Goal: Information Seeking & Learning: Learn about a topic

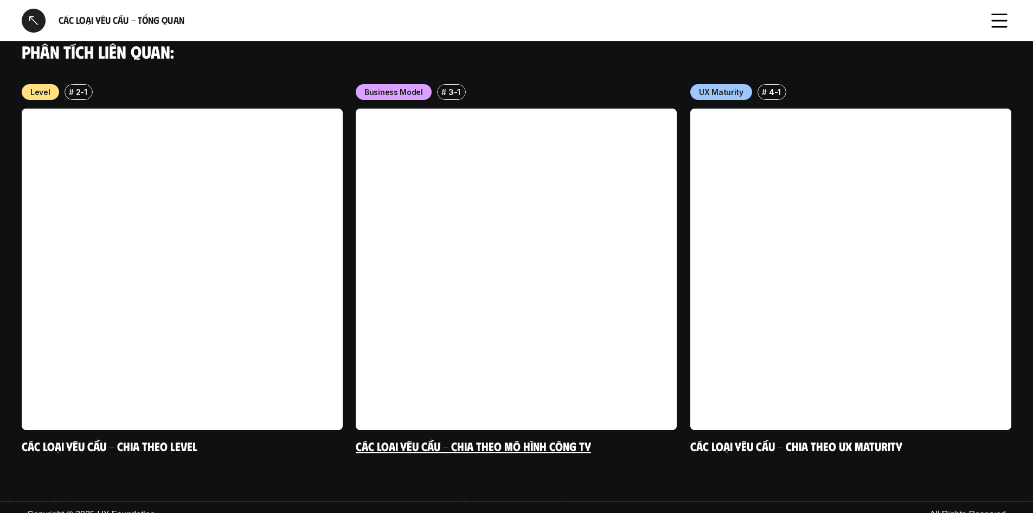
scroll to position [1053, 0]
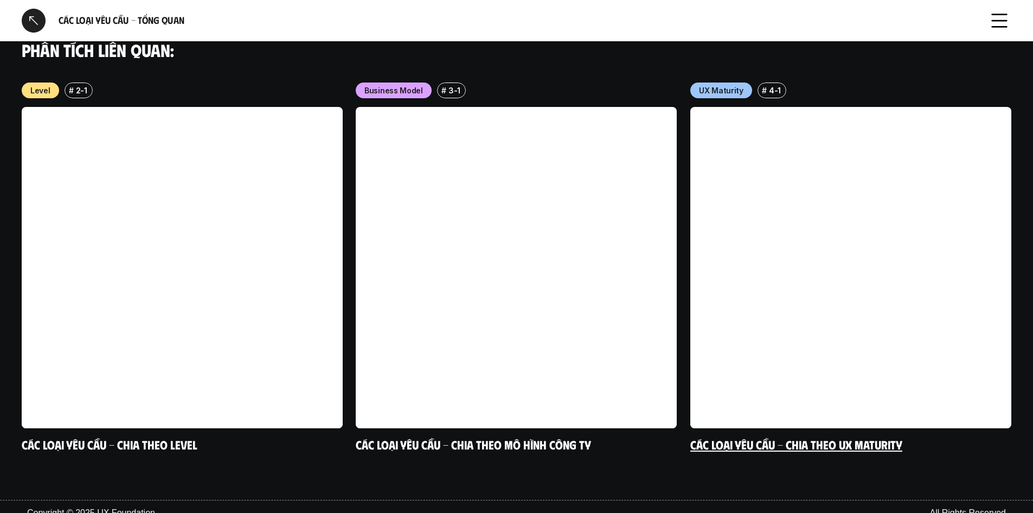
click at [766, 82] on div "# 4-1" at bounding box center [771, 90] width 29 height 16
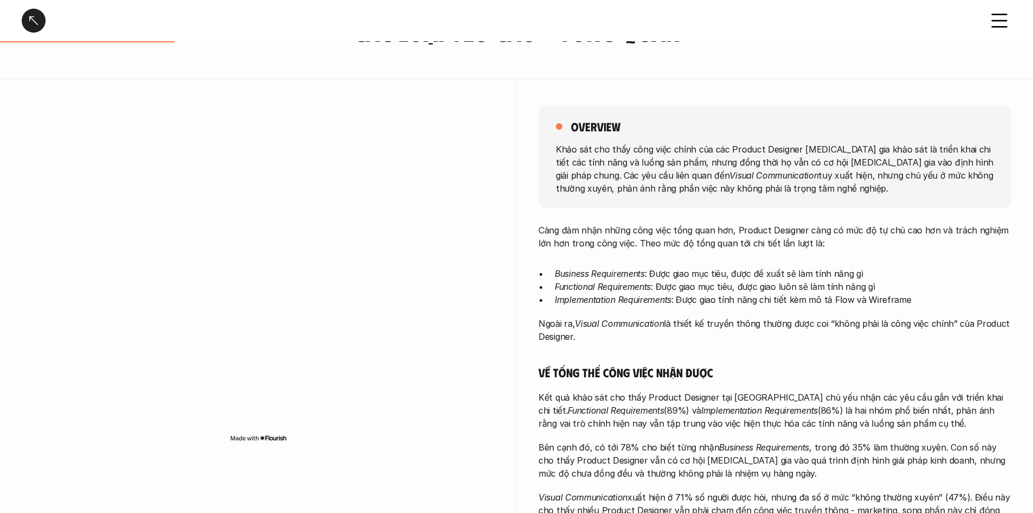
scroll to position [0, 0]
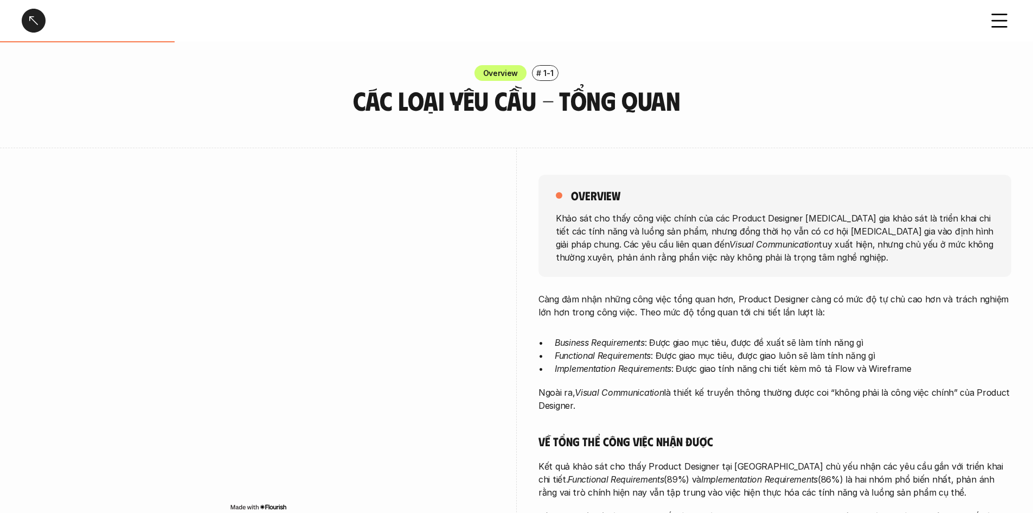
click at [42, 12] on div at bounding box center [34, 21] width 24 height 24
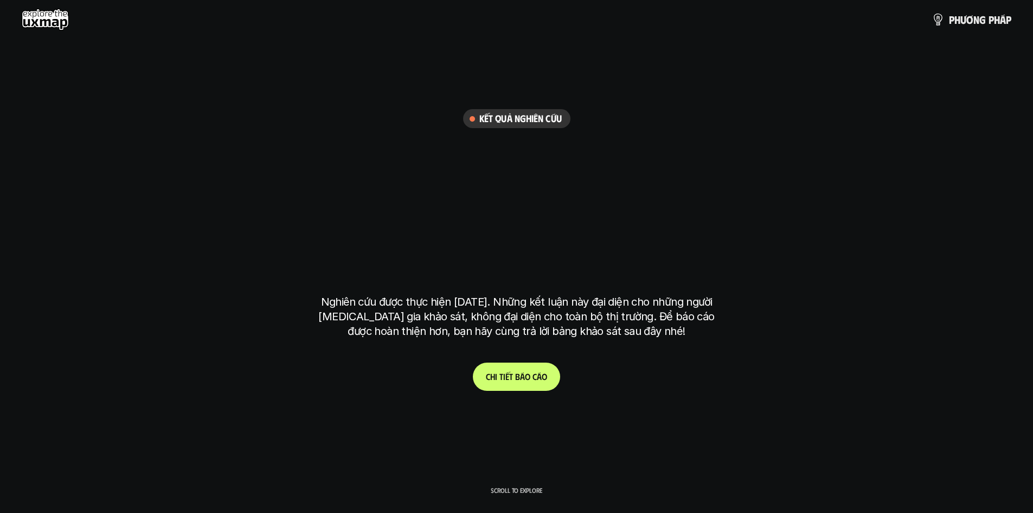
scroll to position [3178, 0]
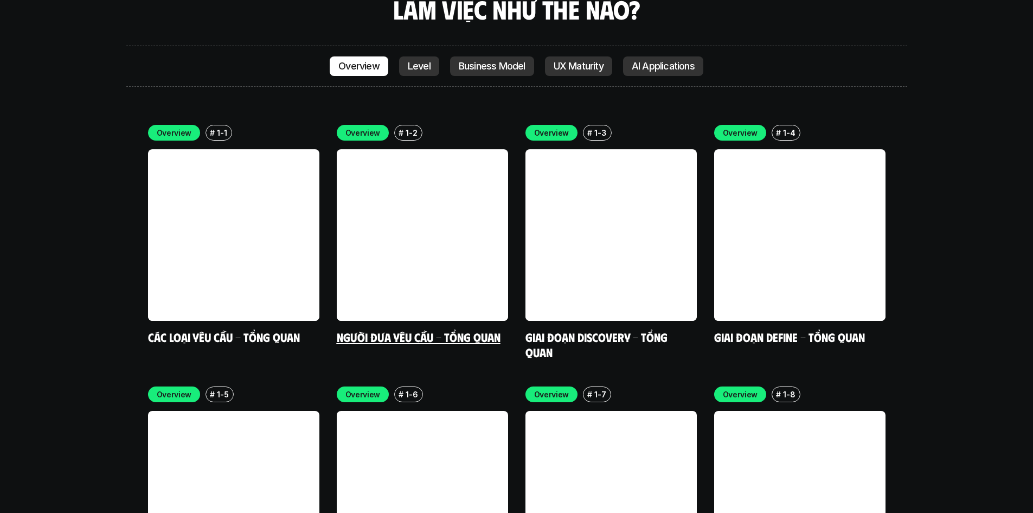
click at [415, 329] on link "Người đưa yêu cầu - Tổng quan" at bounding box center [419, 336] width 164 height 15
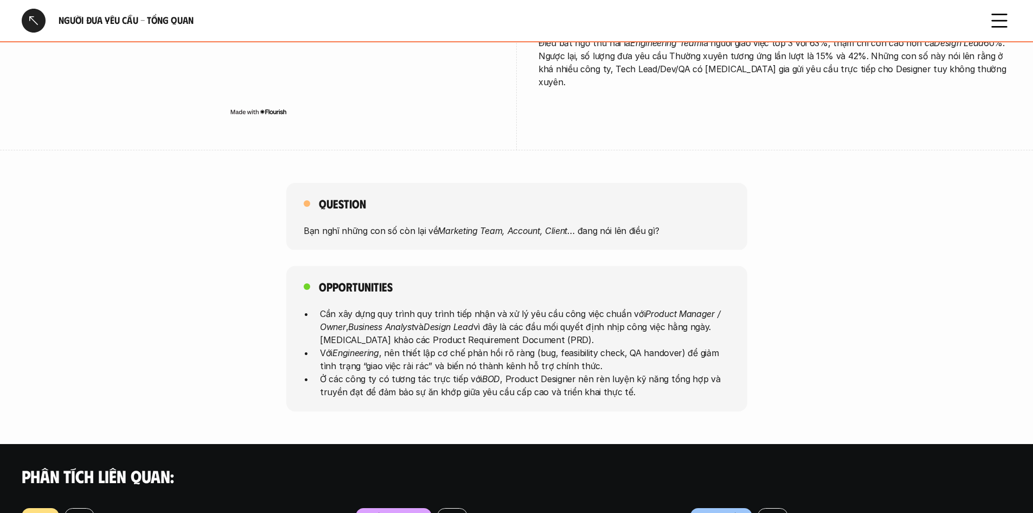
scroll to position [380, 0]
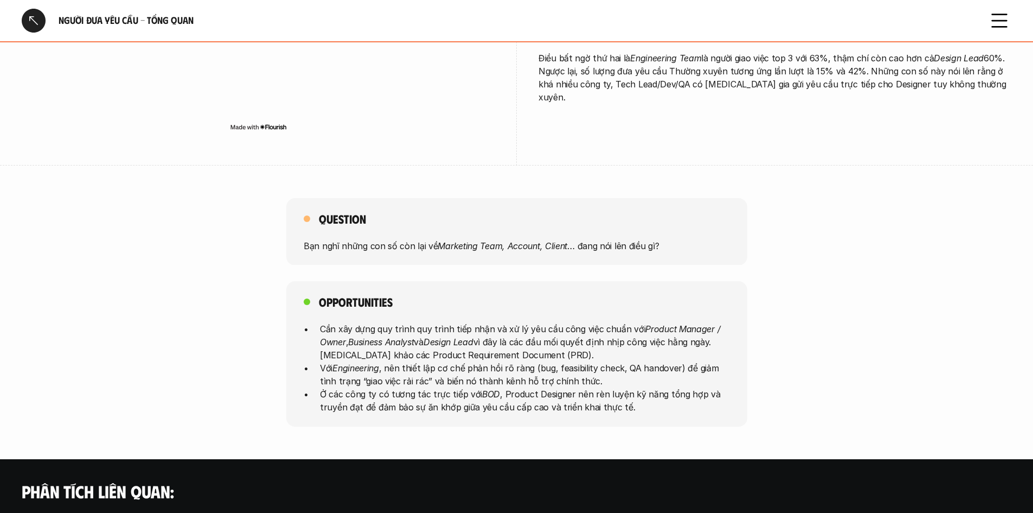
click at [866, 285] on div "Opportunities Cần xây dựng quy trình quy trình tiếp nhận và xử lý yêu cầu công …" at bounding box center [516, 353] width 1033 height 145
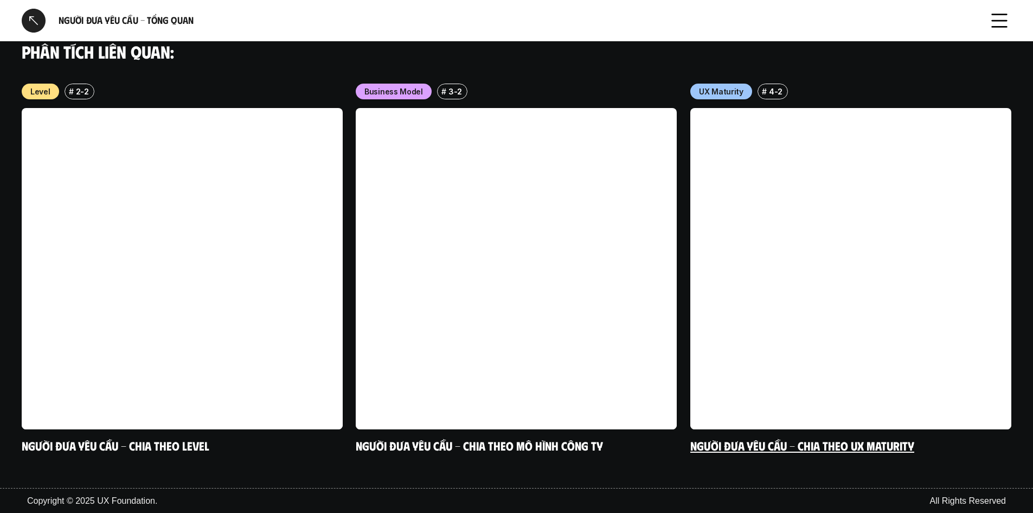
scroll to position [820, 0]
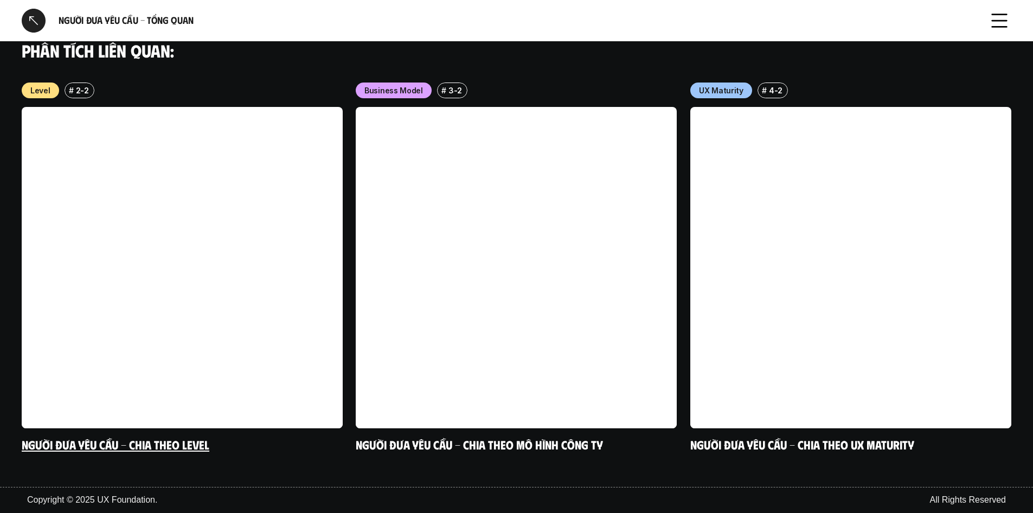
click at [101, 213] on link at bounding box center [182, 267] width 321 height 321
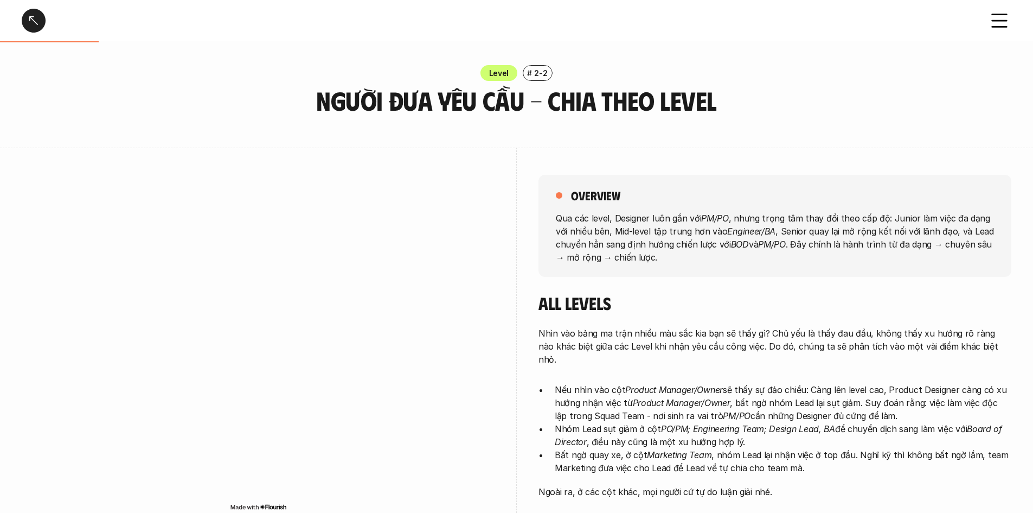
click at [39, 23] on div at bounding box center [34, 21] width 24 height 24
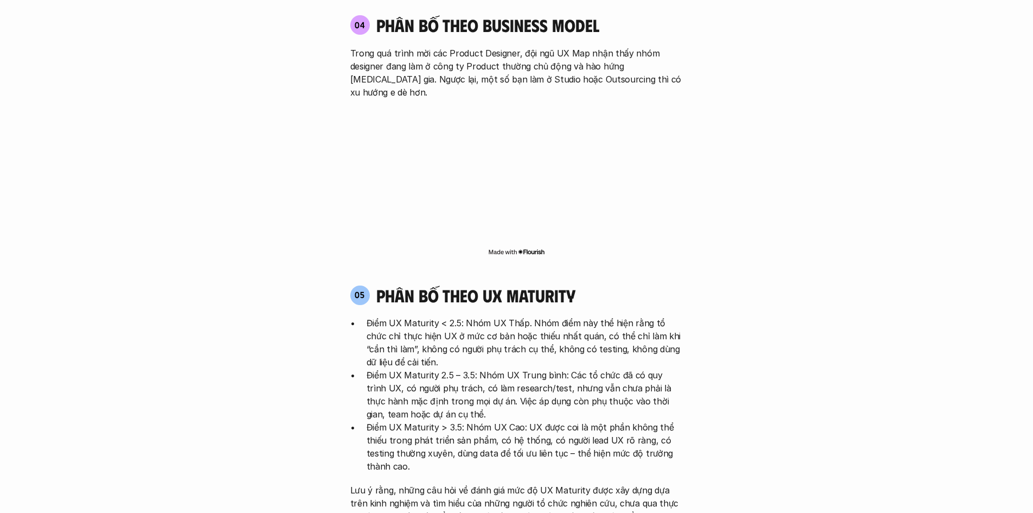
scroll to position [2039, 0]
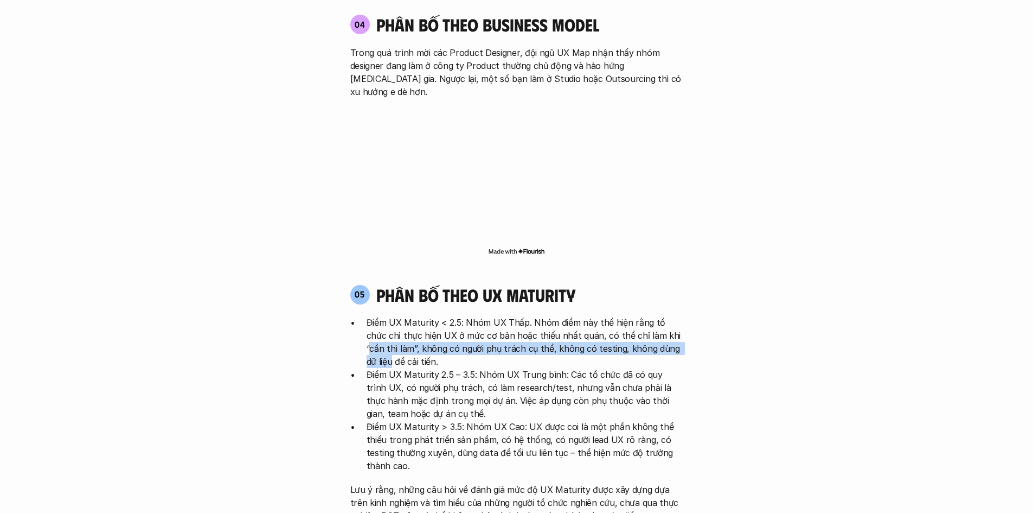
drag, startPoint x: 651, startPoint y: 268, endPoint x: 666, endPoint y: 280, distance: 19.2
click at [666, 316] on p "Điểm UX Maturity < 2.5: Nhóm UX Thấp. Nhóm điểm này thể hiện rằng tổ chức chỉ t…" at bounding box center [525, 342] width 317 height 52
click at [481, 368] on p "Điểm UX Maturity 2.5 – 3.5: Nhóm UX Trung bình: Các tổ chức đã có quy trình UX,…" at bounding box center [525, 394] width 317 height 52
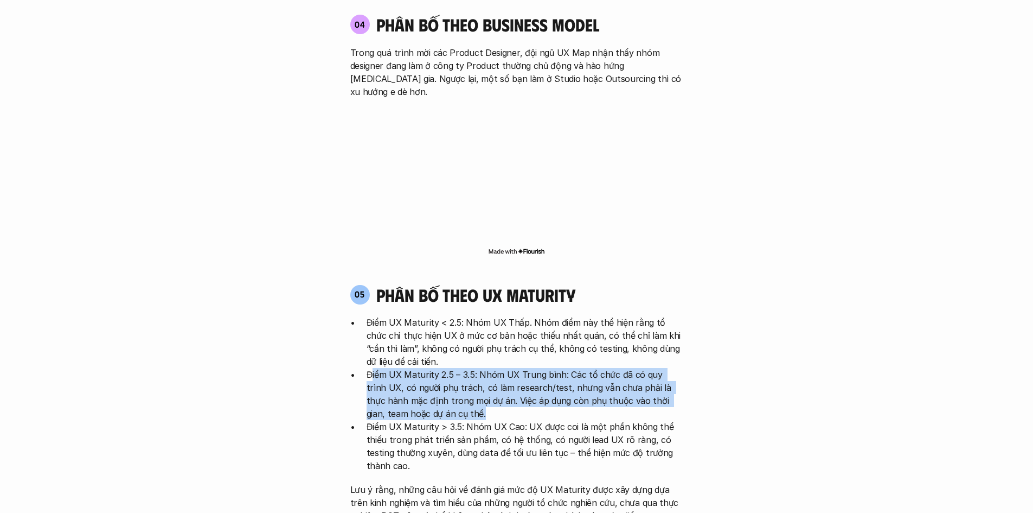
drag, startPoint x: 370, startPoint y: 308, endPoint x: 458, endPoint y: 347, distance: 96.1
click at [458, 368] on p "Điểm UX Maturity 2.5 – 3.5: Nhóm UX Trung bình: Các tổ chức đã có quy trình UX,…" at bounding box center [525, 394] width 317 height 52
click at [526, 368] on p "Điểm UX Maturity 2.5 – 3.5: Nhóm UX Trung bình: Các tổ chức đã có quy trình UX,…" at bounding box center [525, 394] width 317 height 52
drag, startPoint x: 367, startPoint y: 310, endPoint x: 440, endPoint y: 348, distance: 82.2
click at [440, 368] on p "Điểm UX Maturity 2.5 – 3.5: Nhóm UX Trung bình: Các tổ chức đã có quy trình UX,…" at bounding box center [525, 394] width 317 height 52
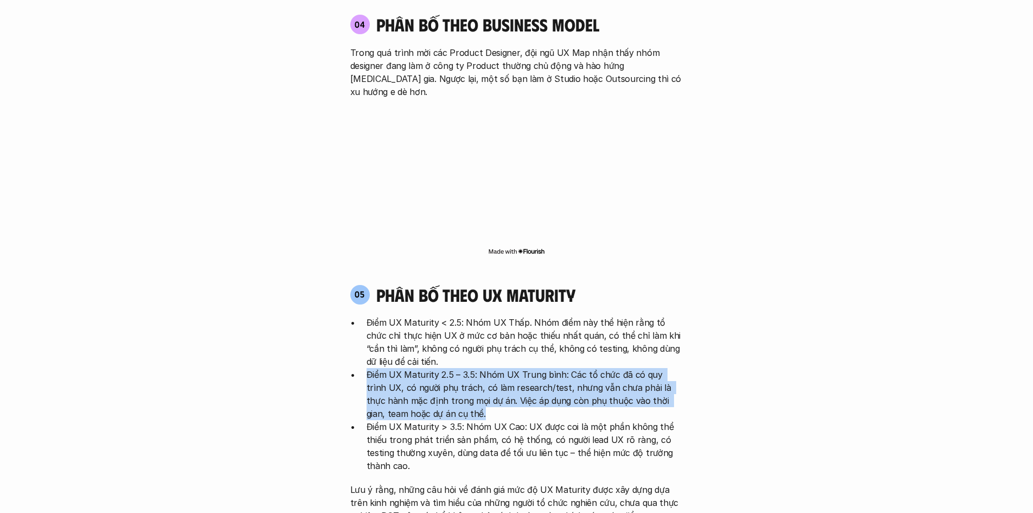
click at [445, 368] on p "Điểm UX Maturity 2.5 – 3.5: Nhóm UX Trung bình: Các tổ chức đã có quy trình UX,…" at bounding box center [525, 394] width 317 height 52
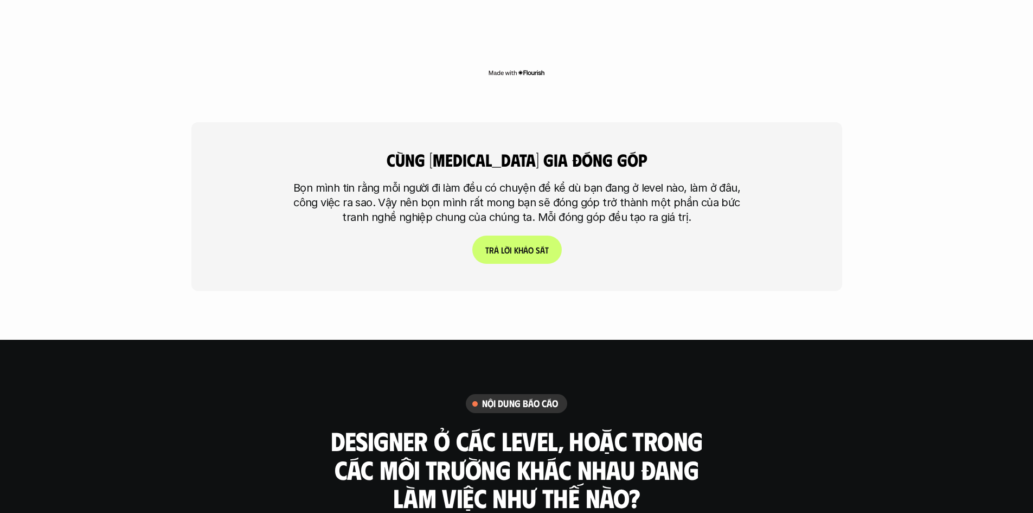
scroll to position [2961, 0]
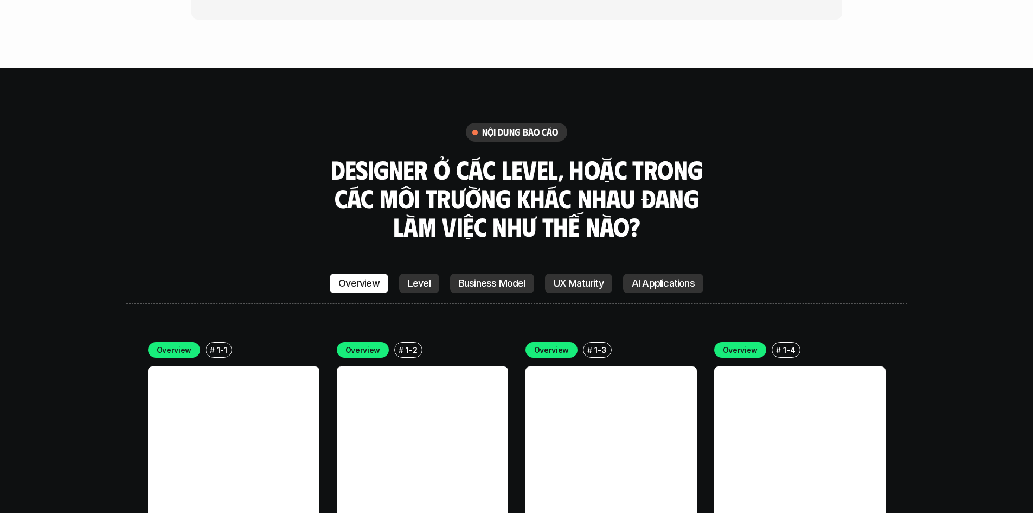
click at [591, 278] on p "UX Maturity" at bounding box center [579, 283] width 50 height 11
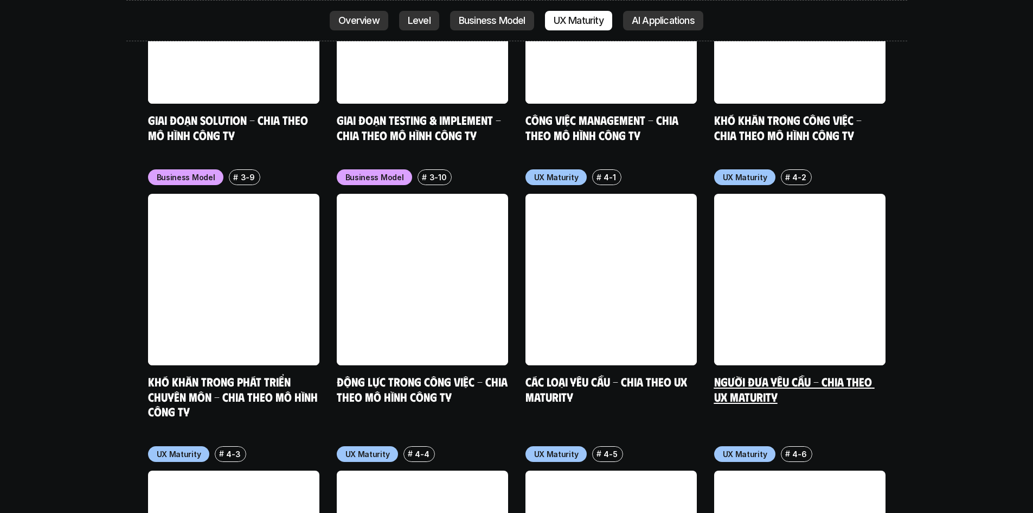
scroll to position [4911, 0]
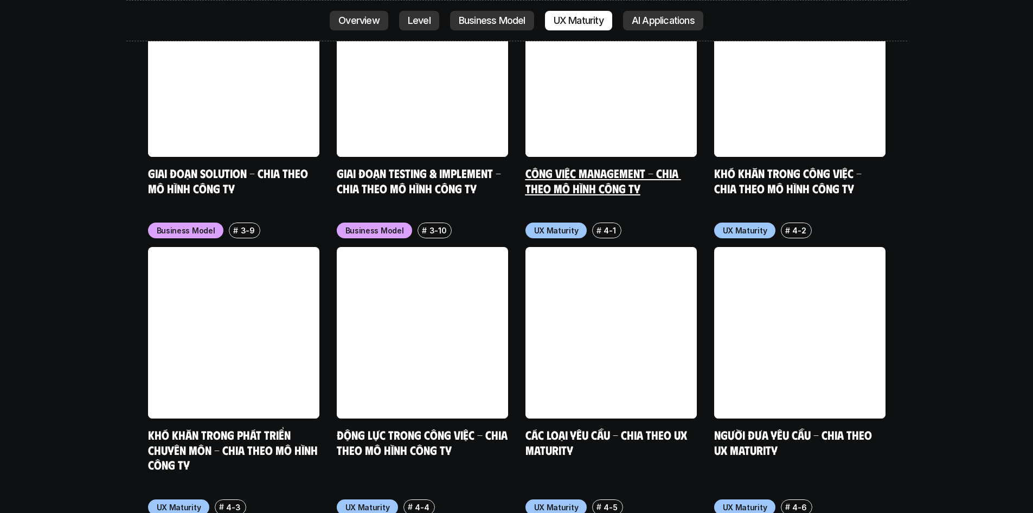
click at [663, 20] on link at bounding box center [611, 70] width 171 height 171
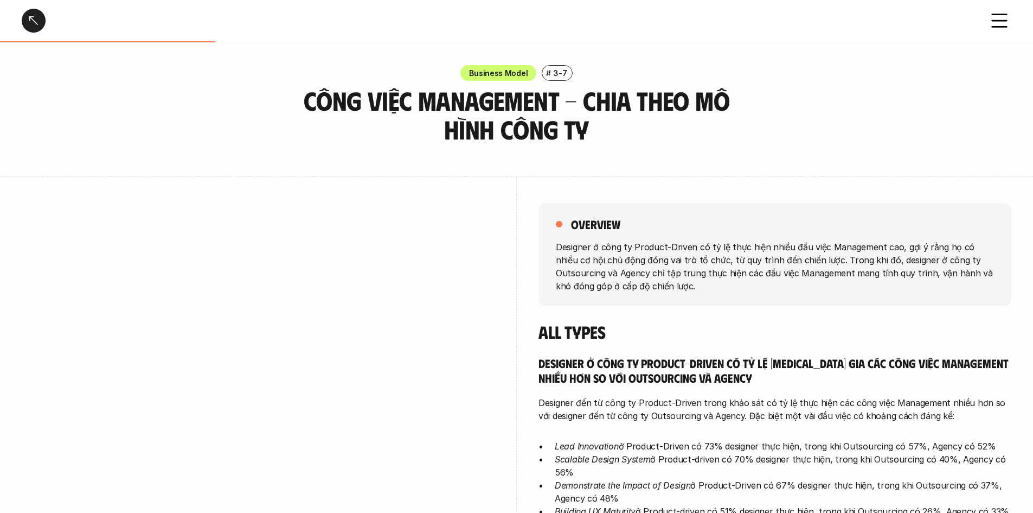
click at [34, 22] on div at bounding box center [34, 21] width 24 height 24
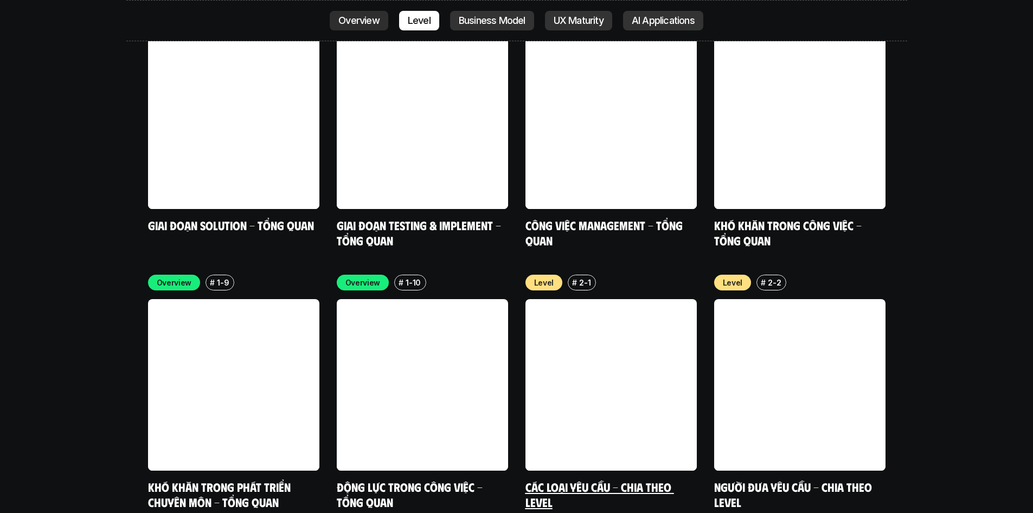
scroll to position [3558, 0]
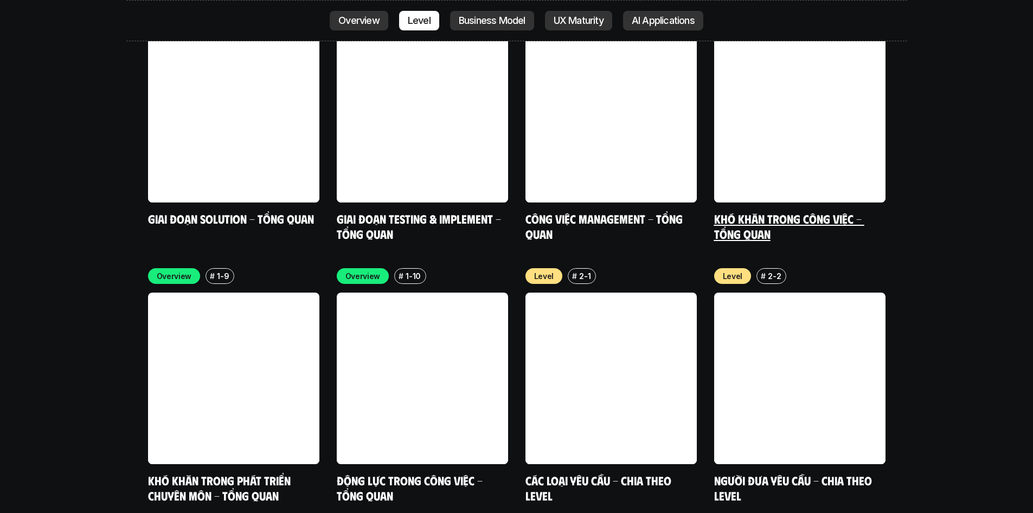
click at [751, 211] on link "Khó khăn trong công việc - Tổng quan" at bounding box center [789, 226] width 150 height 30
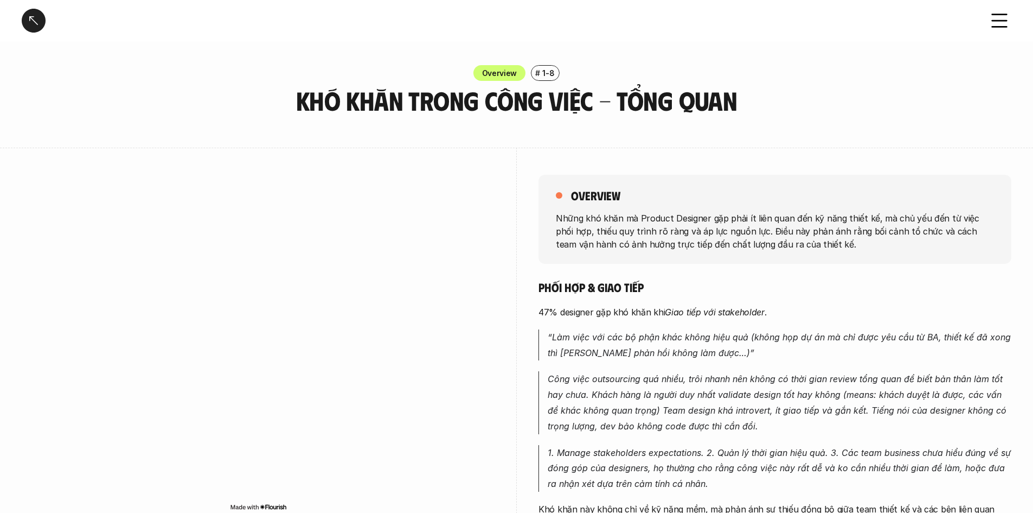
scroll to position [54, 0]
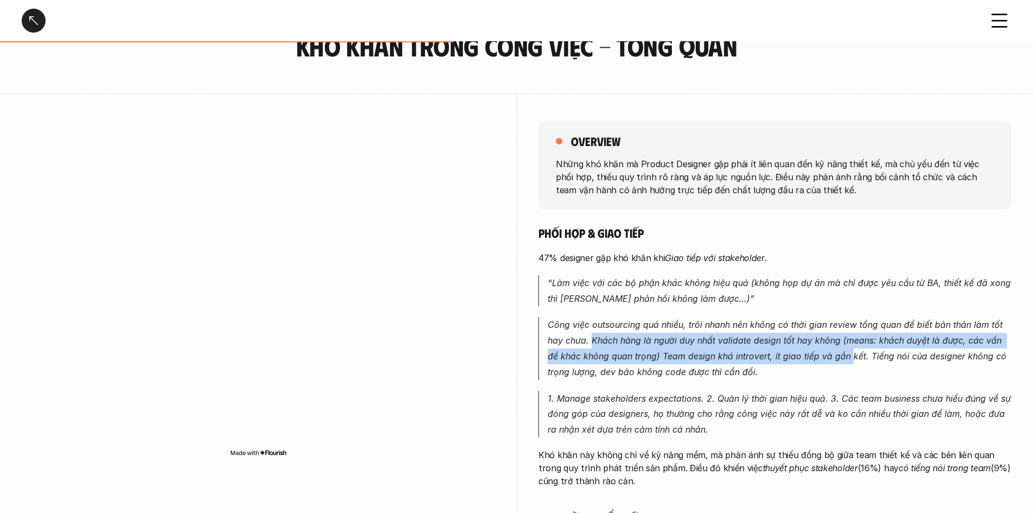
drag, startPoint x: 591, startPoint y: 340, endPoint x: 838, endPoint y: 351, distance: 247.1
click at [838, 351] on em "Công việc outsourcing quá nhiều, trôi nhanh nên không có thời gian review tổng …" at bounding box center [779, 347] width 462 height 57
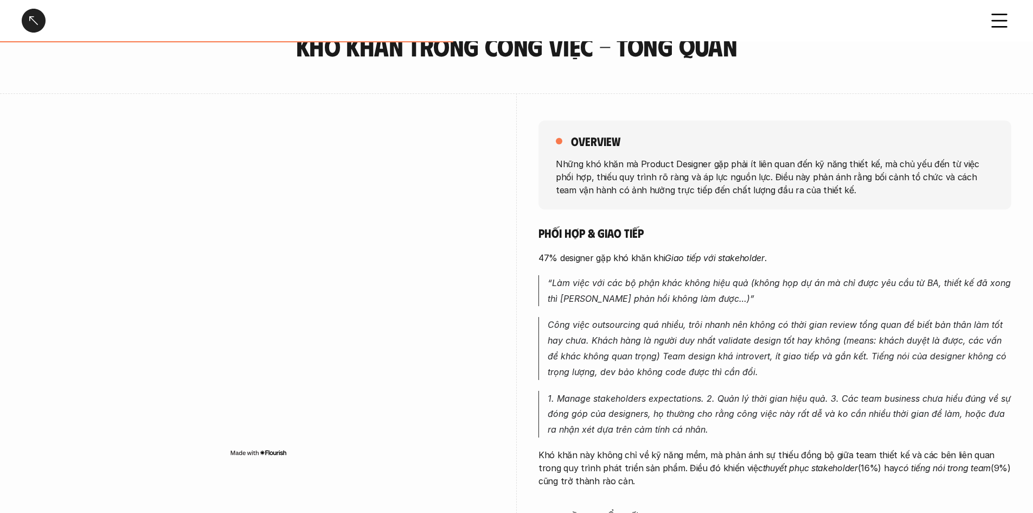
click at [920, 353] on em "Công việc outsourcing quá nhiều, trôi nhanh nên không có thời gian review tổng …" at bounding box center [779, 347] width 462 height 57
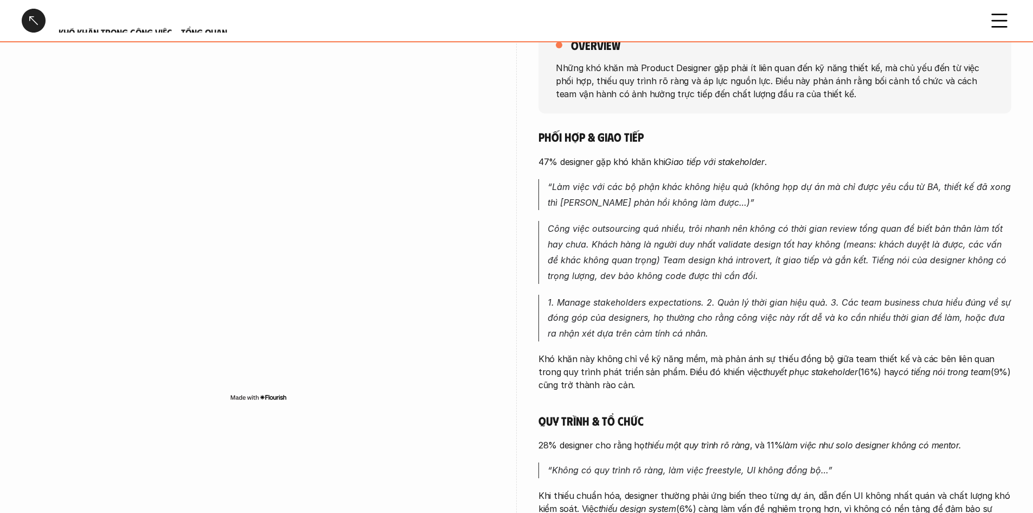
scroll to position [163, 0]
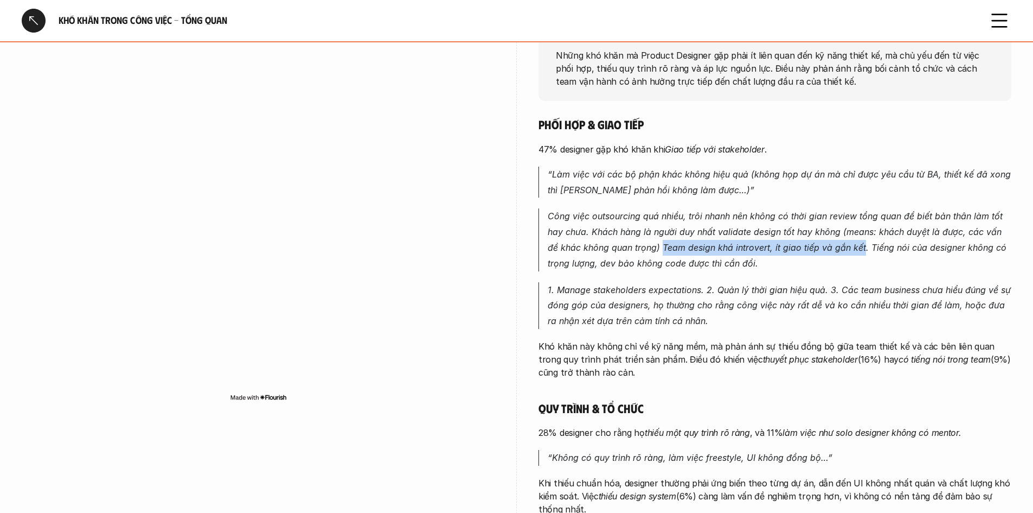
drag, startPoint x: 648, startPoint y: 249, endPoint x: 850, endPoint y: 253, distance: 201.8
click at [850, 253] on p "Công việc outsourcing quá nhiều, trôi nhanh nên không có thời gian review tổng …" at bounding box center [780, 239] width 464 height 62
click at [860, 265] on p "Công việc outsourcing quá nhiều, trôi nhanh nên không có thời gian review tổng …" at bounding box center [780, 239] width 464 height 62
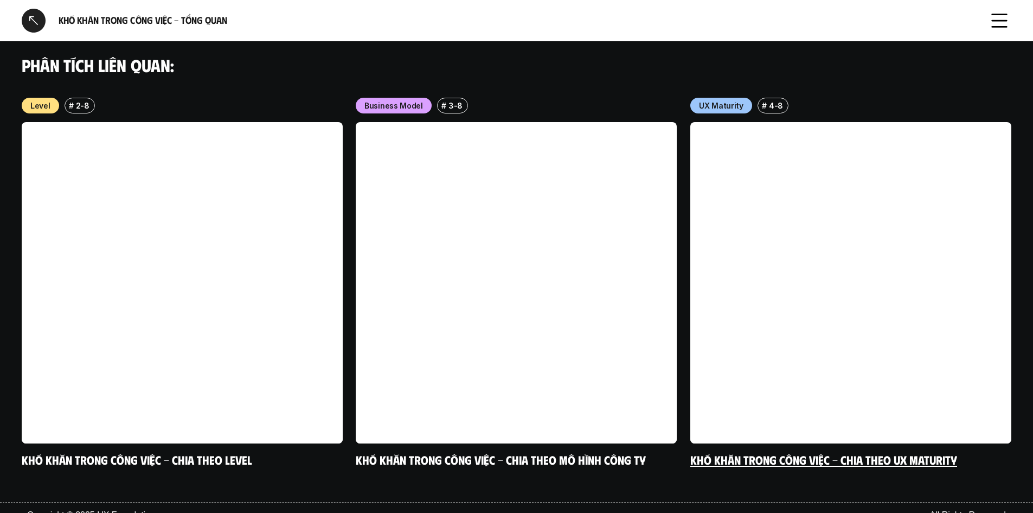
scroll to position [1110, 0]
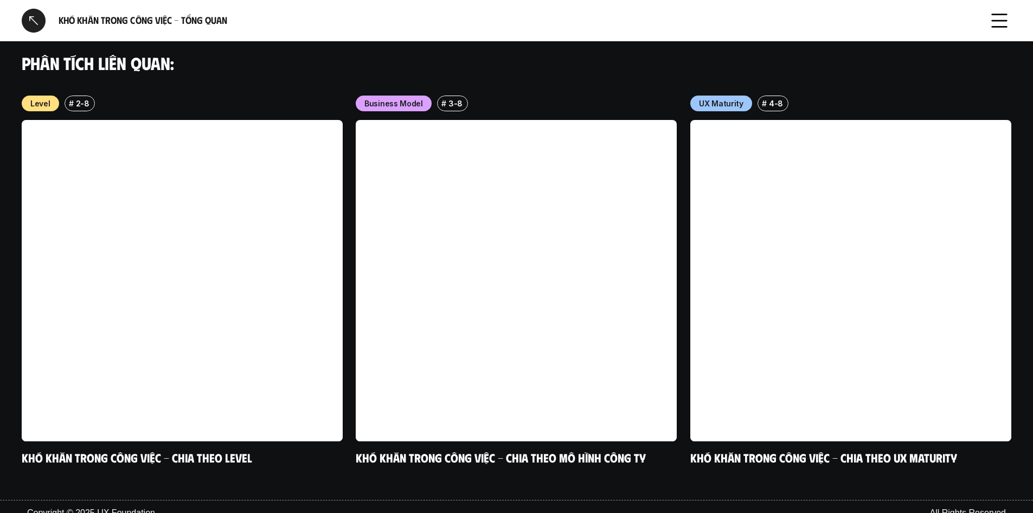
click at [31, 23] on div at bounding box center [34, 21] width 24 height 24
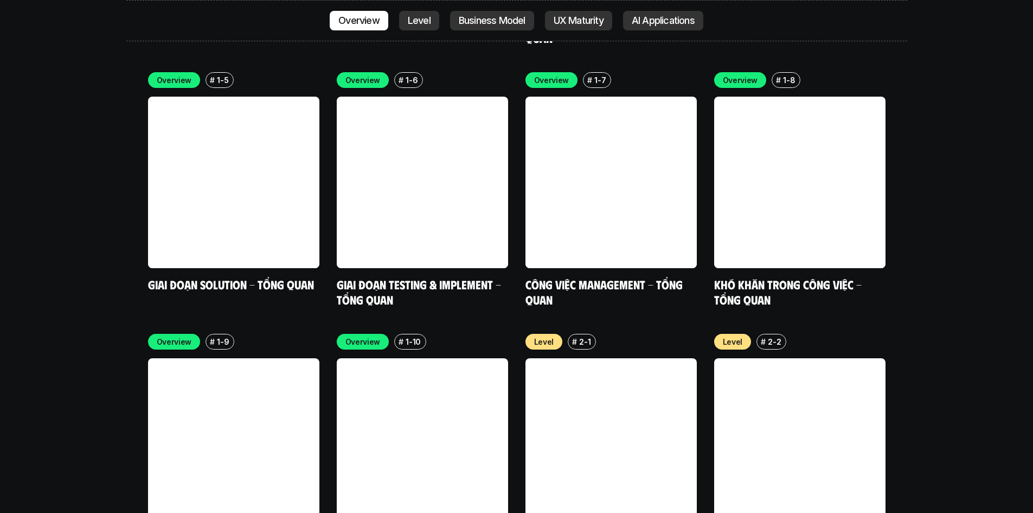
scroll to position [3558, 0]
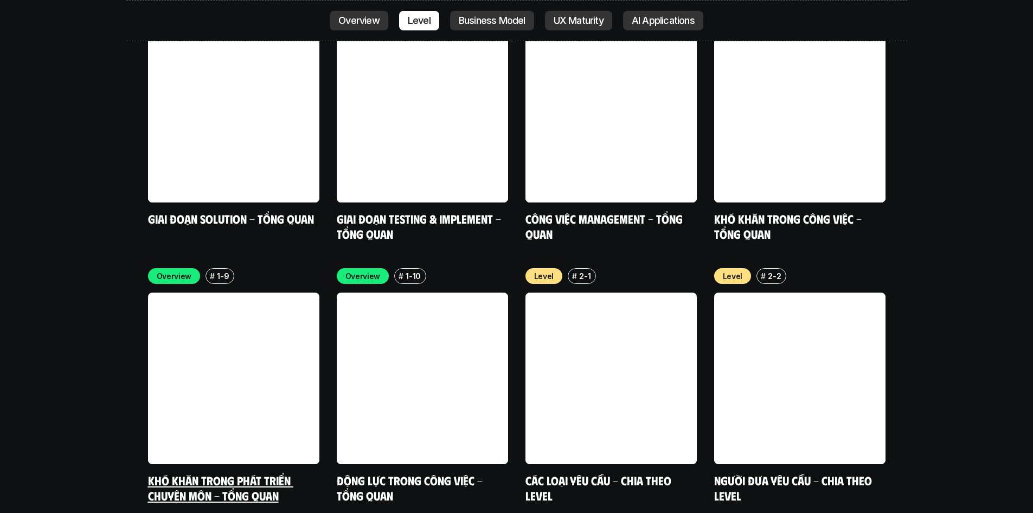
click at [229, 318] on link at bounding box center [233, 377] width 171 height 171
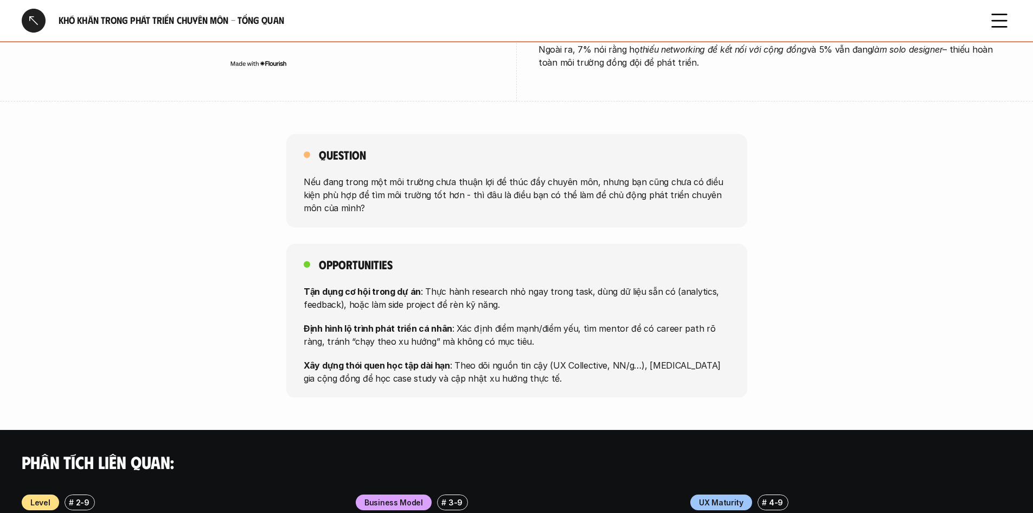
scroll to position [759, 0]
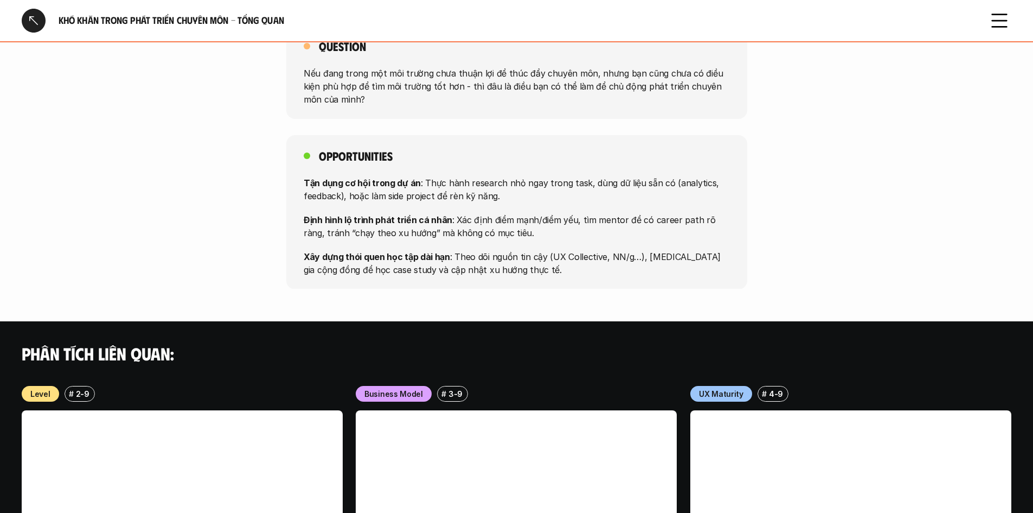
click at [32, 16] on div at bounding box center [34, 21] width 24 height 24
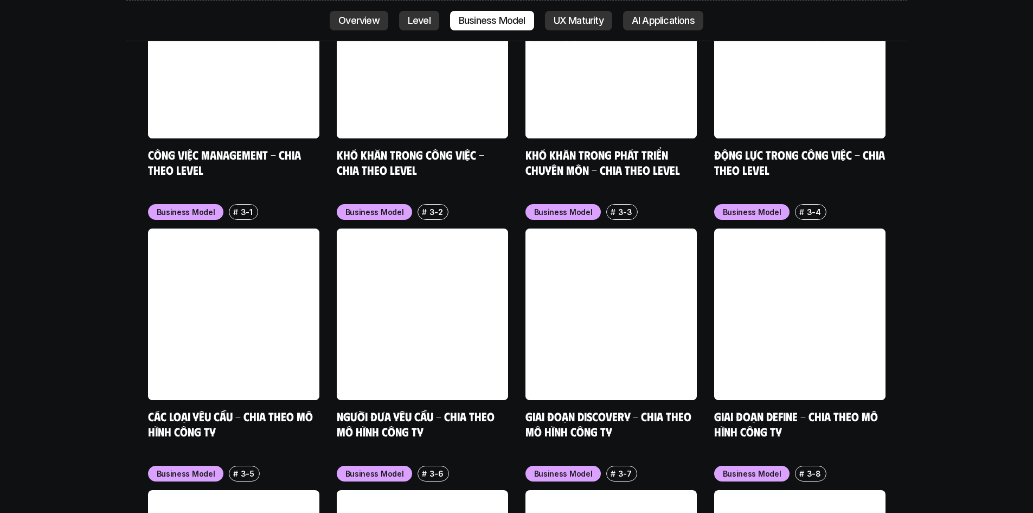
scroll to position [4426, 0]
